Goal: Download file/media

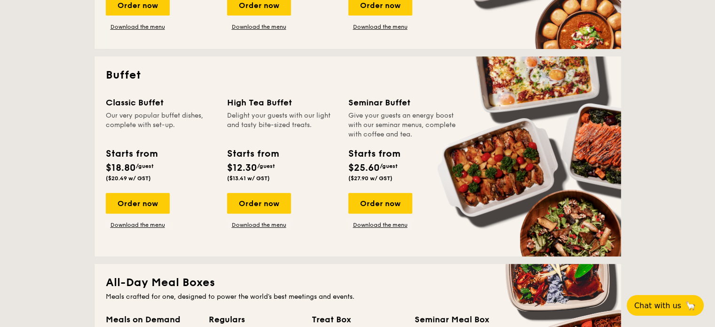
scroll to position [376, 0]
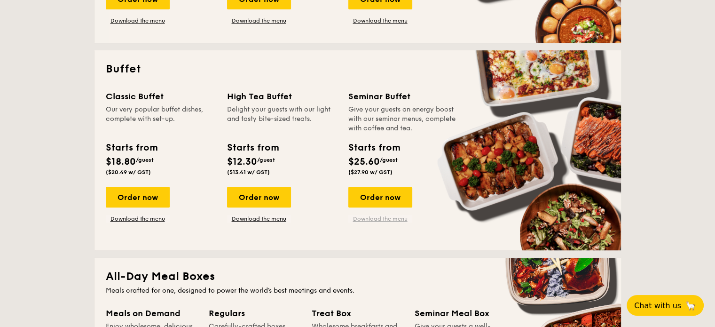
click at [395, 220] on link "Download the menu" at bounding box center [381, 219] width 64 height 8
click at [400, 222] on link "Download the menu" at bounding box center [381, 219] width 64 height 8
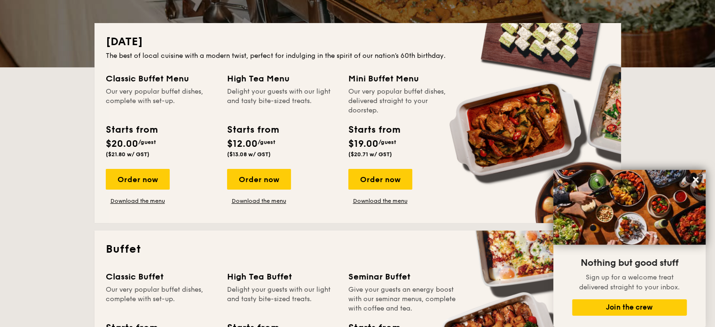
scroll to position [141, 0]
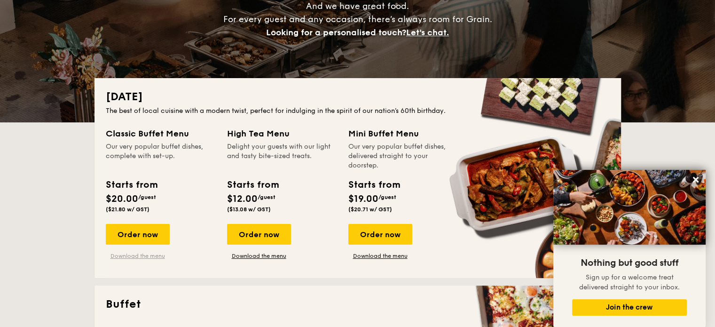
click at [151, 255] on link "Download the menu" at bounding box center [138, 256] width 64 height 8
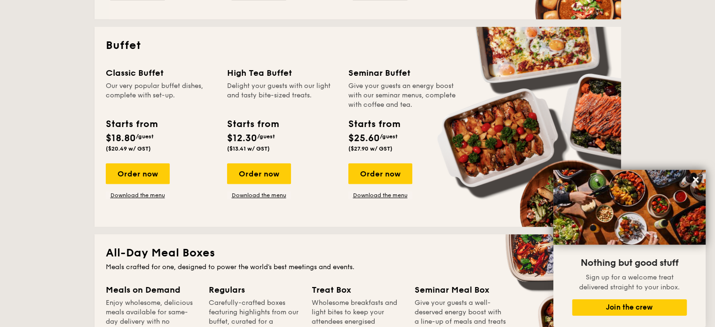
scroll to position [423, 0]
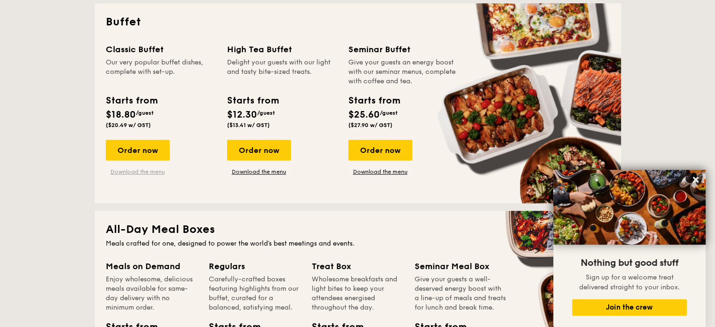
click at [137, 171] on link "Download the menu" at bounding box center [138, 172] width 64 height 8
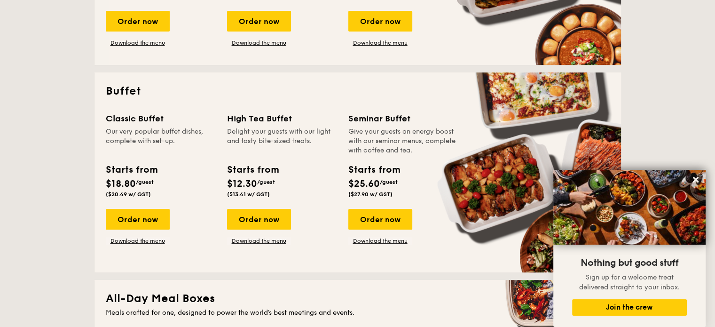
scroll to position [282, 0]
